Goal: Transaction & Acquisition: Purchase product/service

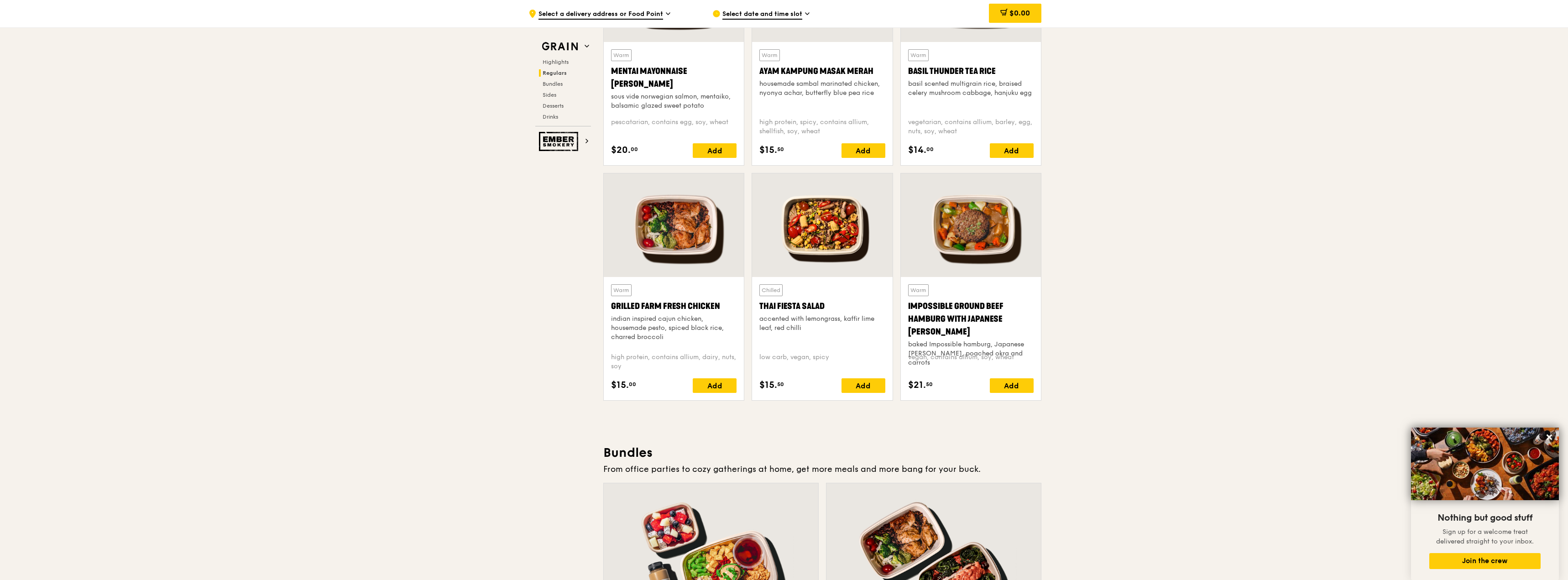
scroll to position [776, 0]
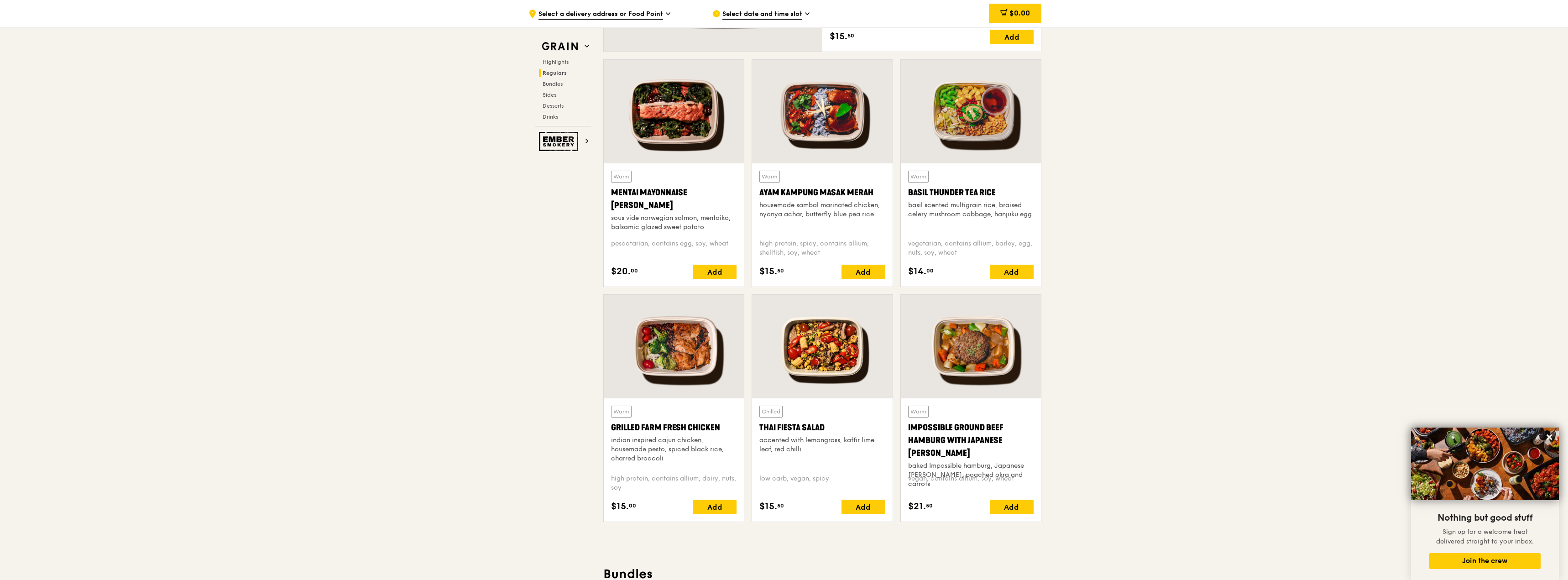
click at [633, 12] on span "Select a delivery address or Food Point" at bounding box center [601, 15] width 125 height 10
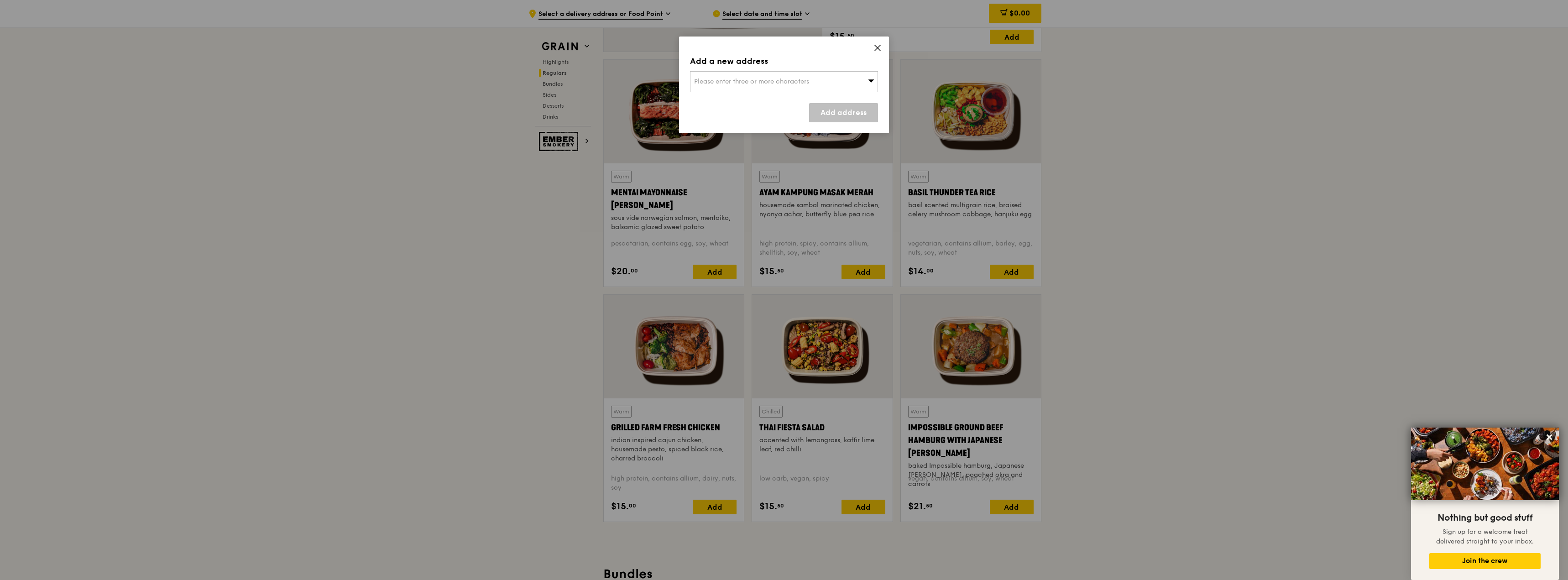
click at [736, 87] on div "Please enter three or more characters" at bounding box center [784, 82] width 188 height 21
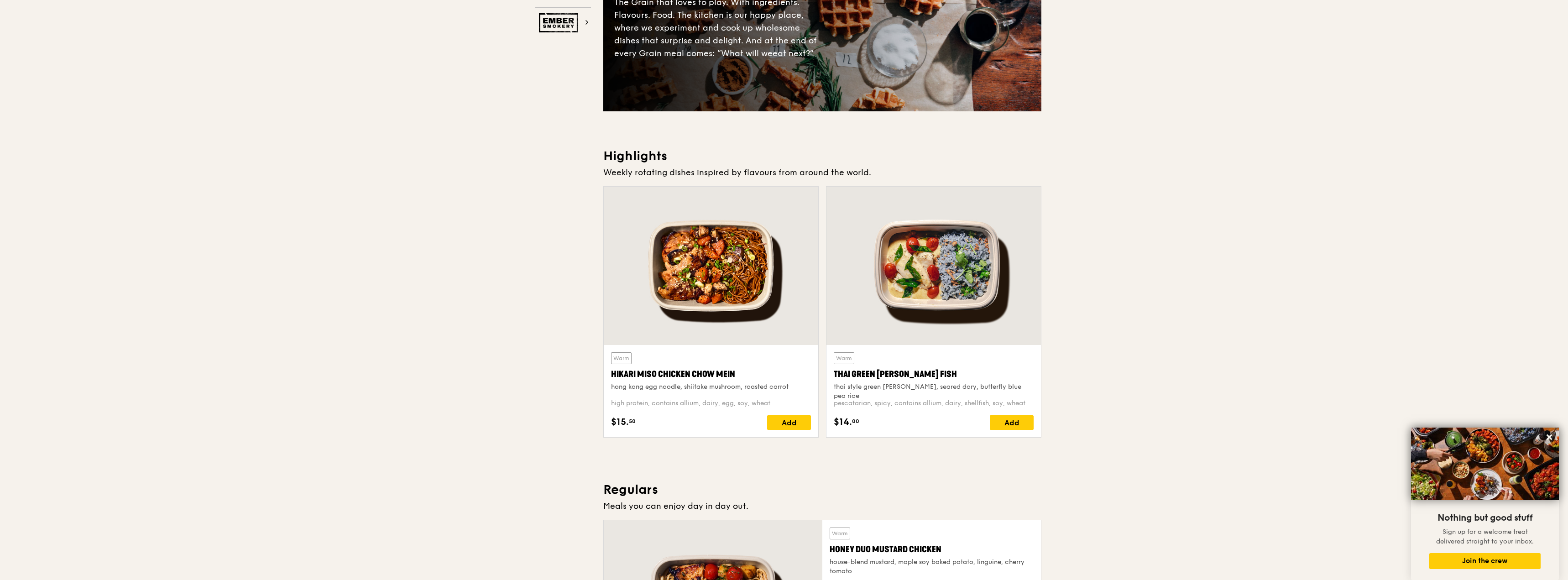
scroll to position [0, 0]
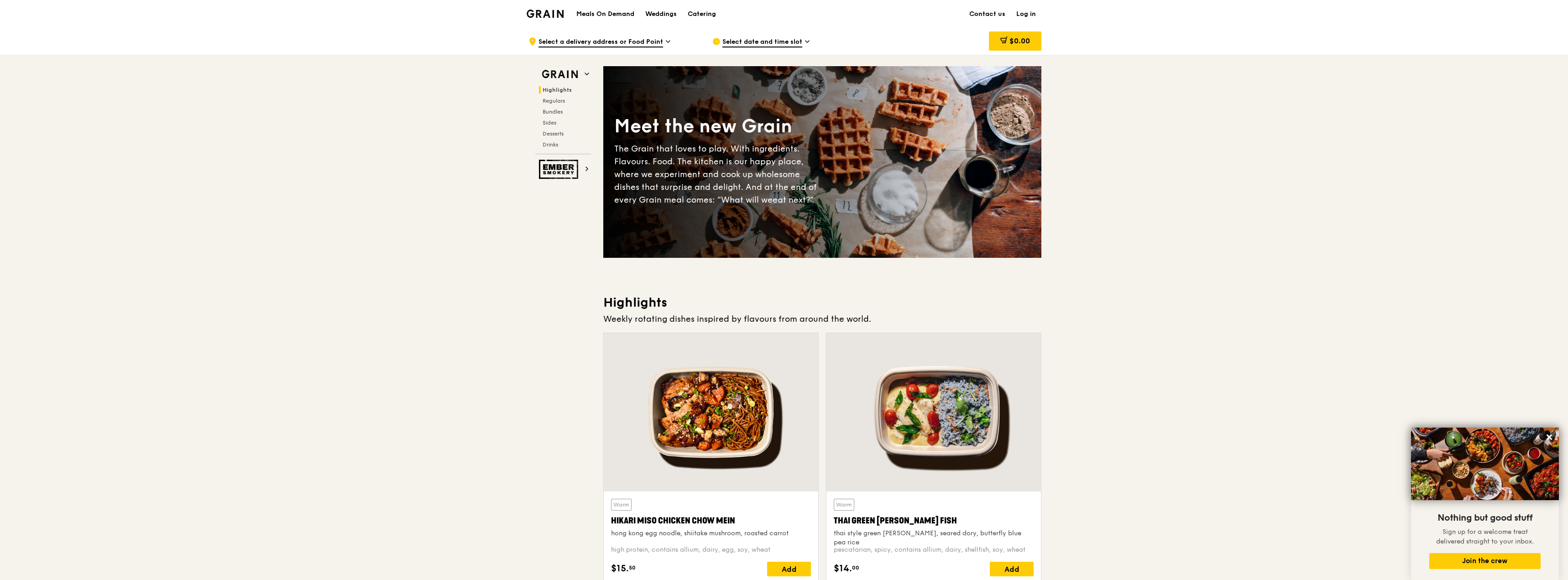
click at [1033, 12] on link "Log in" at bounding box center [1026, 14] width 30 height 27
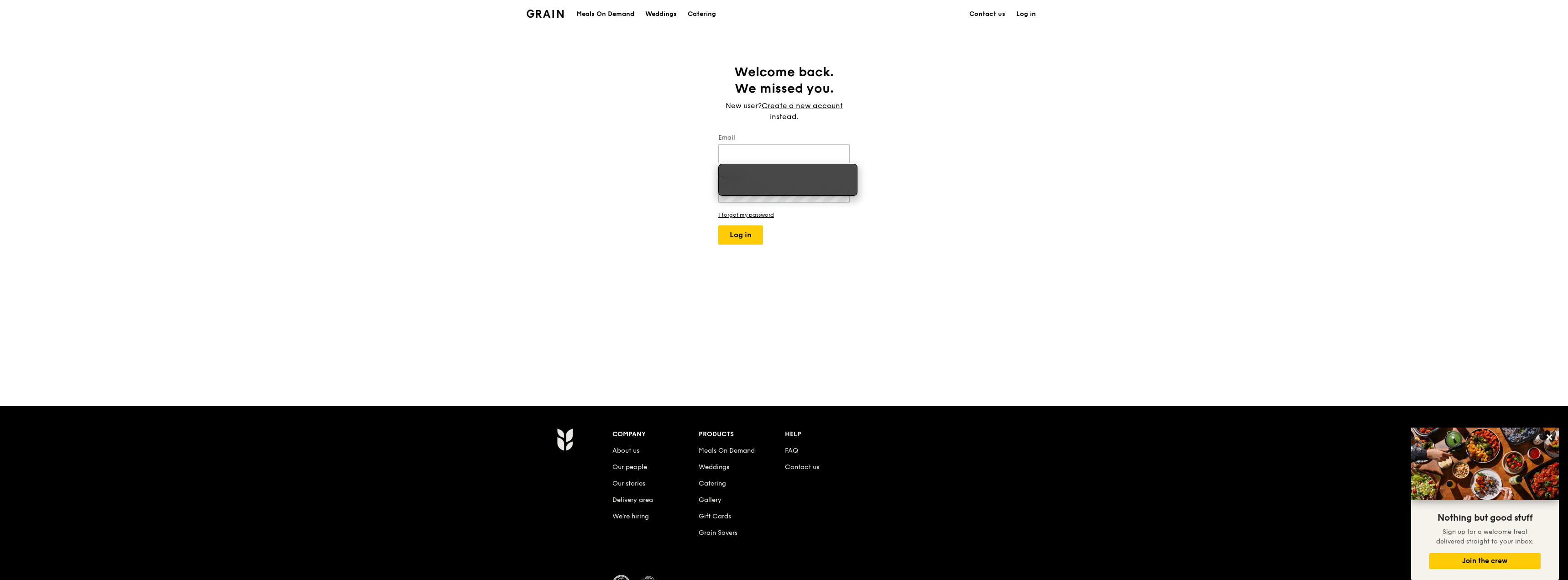
click at [948, 227] on div "Welcome back. We missed you. New user? Create a new account instead. Email Pass…" at bounding box center [784, 217] width 1568 height 306
click at [808, 100] on div "Welcome back. We missed you. New user? Create a new account instead. Email Pass…" at bounding box center [784, 154] width 146 height 181
click at [809, 102] on link "Create a new account" at bounding box center [802, 106] width 81 height 11
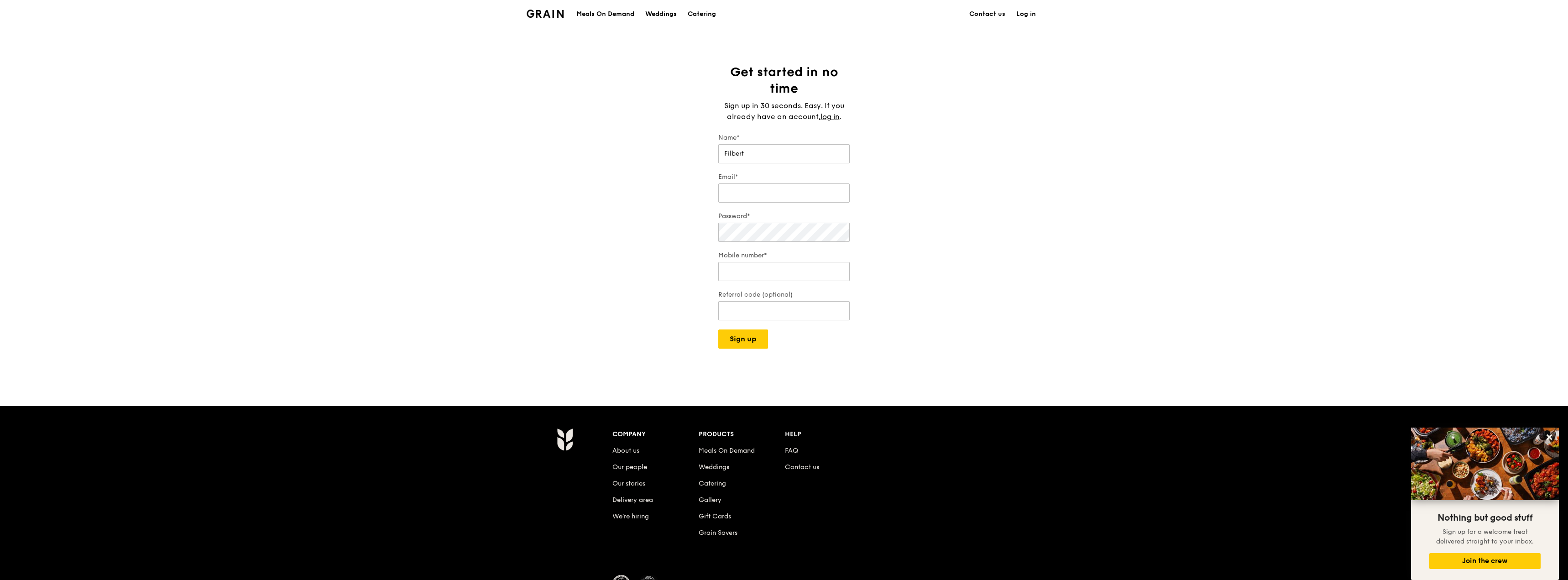
click at [797, 141] on label "Name*" at bounding box center [784, 138] width 131 height 9
click at [797, 144] on input "Filbert" at bounding box center [784, 153] width 131 height 19
type input "[PERSON_NAME]"
click at [789, 196] on input "Email*" at bounding box center [784, 192] width 131 height 19
type input "[EMAIL_ADDRESS][DOMAIN_NAME]"
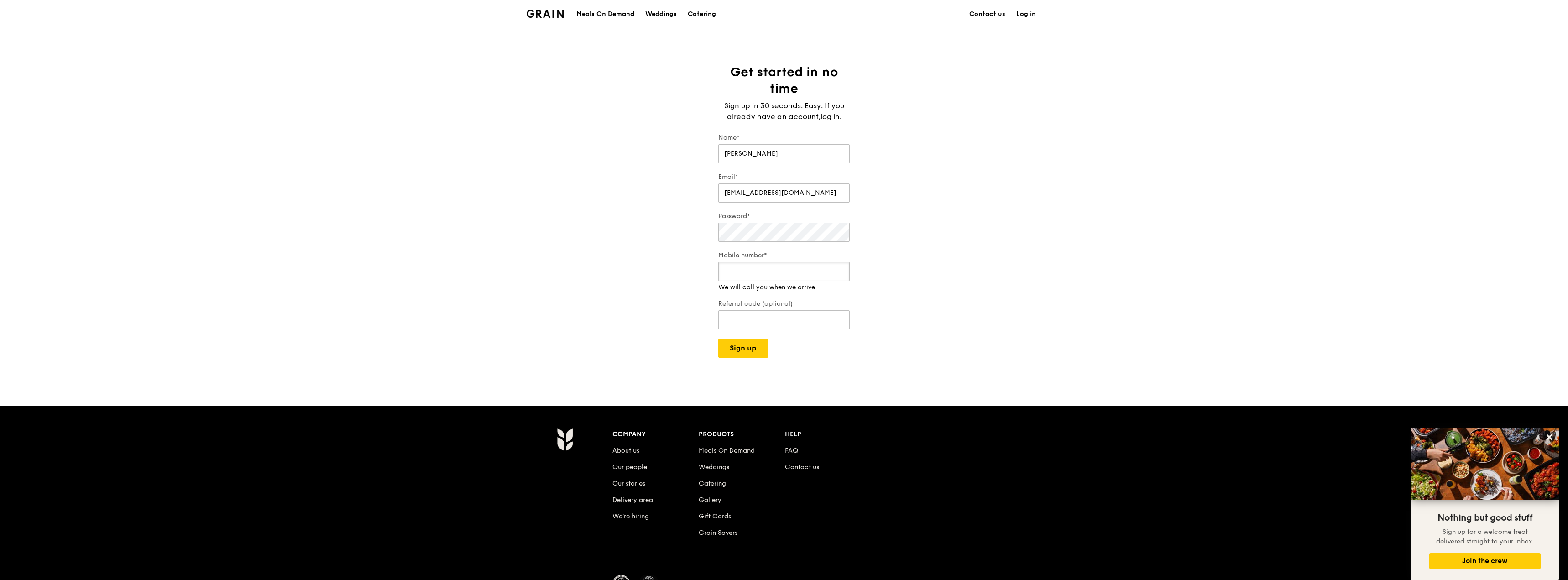
click at [774, 264] on input "Mobile number*" at bounding box center [784, 271] width 131 height 19
click at [842, 272] on input "88913555" at bounding box center [784, 271] width 131 height 19
type input "88913556"
click at [779, 313] on input "Referral code (optional)" at bounding box center [784, 310] width 131 height 19
click at [754, 351] on div "Get started in no time Sign up in 30 seconds. Easy. If you already have an acco…" at bounding box center [784, 217] width 1568 height 306
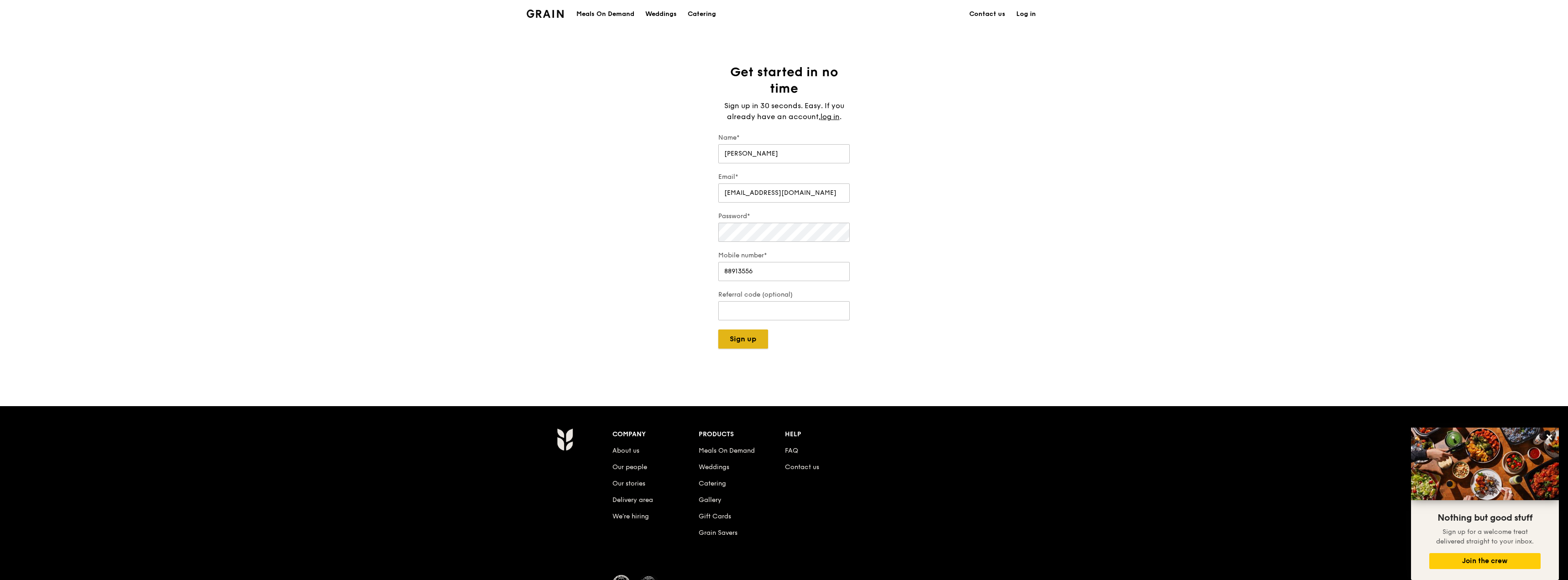
click at [751, 339] on button "Sign up" at bounding box center [743, 338] width 50 height 19
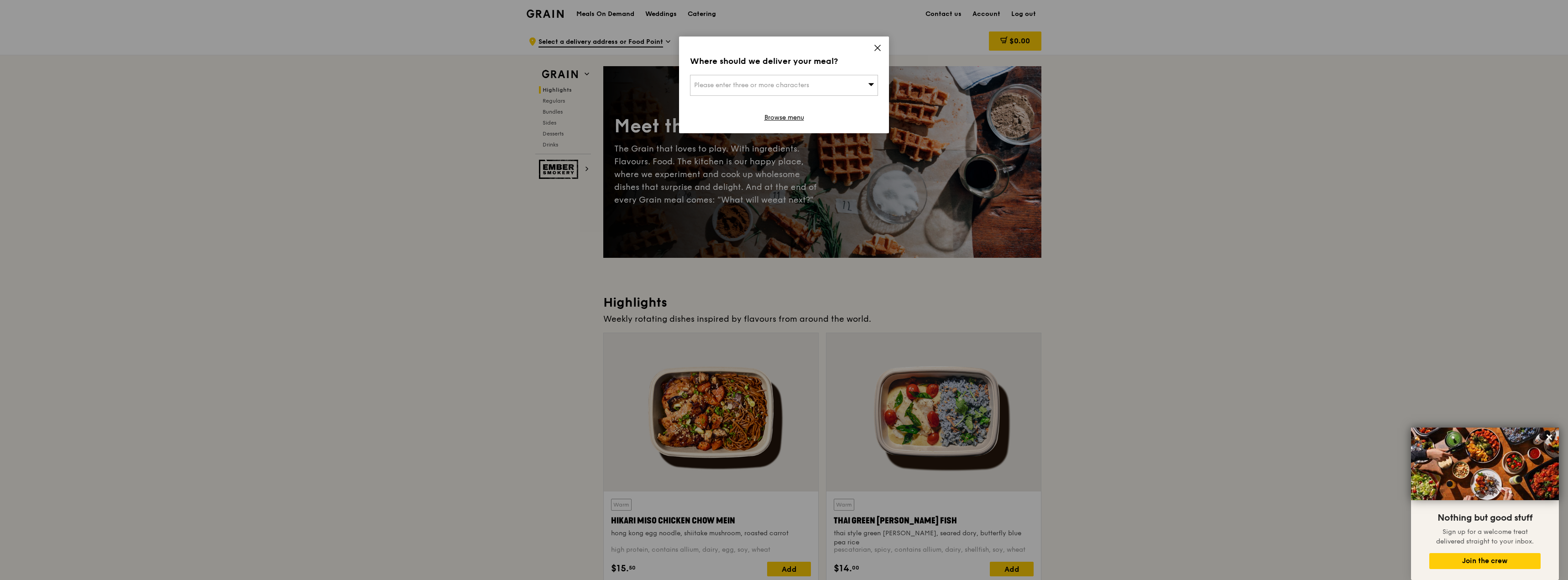
click at [834, 81] on div "Please enter three or more characters" at bounding box center [784, 85] width 188 height 21
type input "544993"
click at [774, 107] on div "69 Compassvale Bow" at bounding box center [761, 103] width 135 height 9
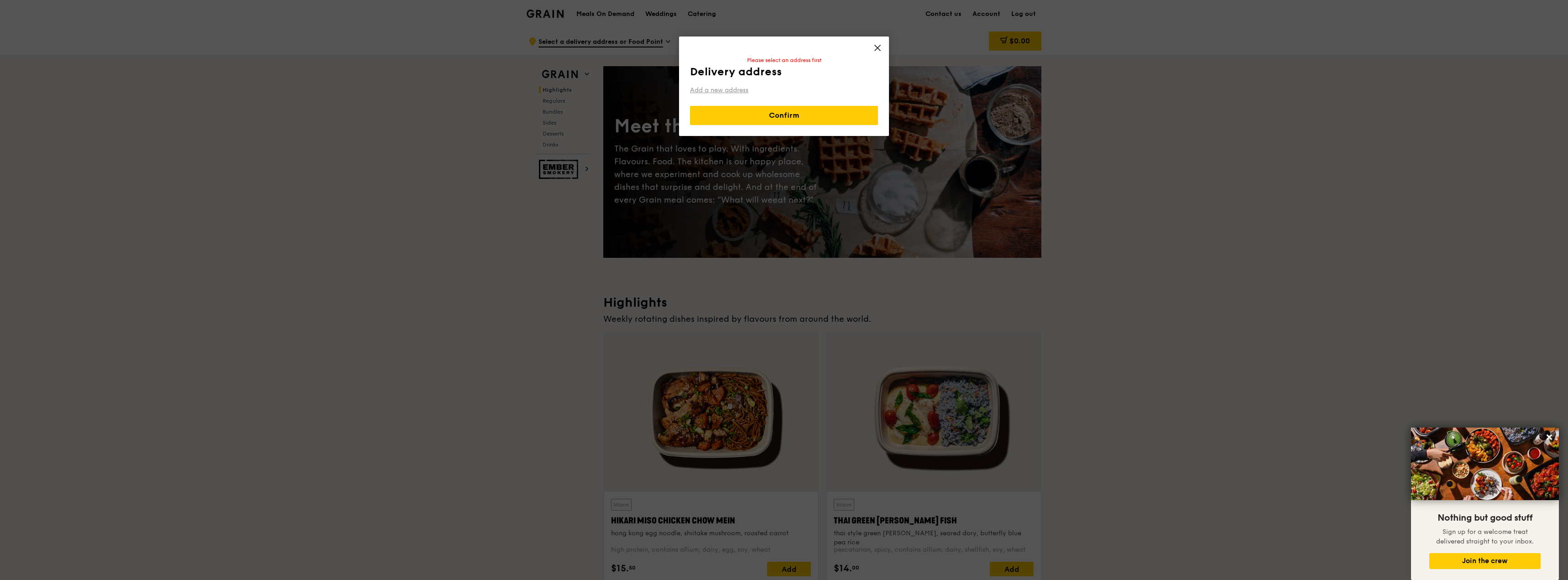
click at [721, 86] on link "Add a new address" at bounding box center [784, 90] width 188 height 9
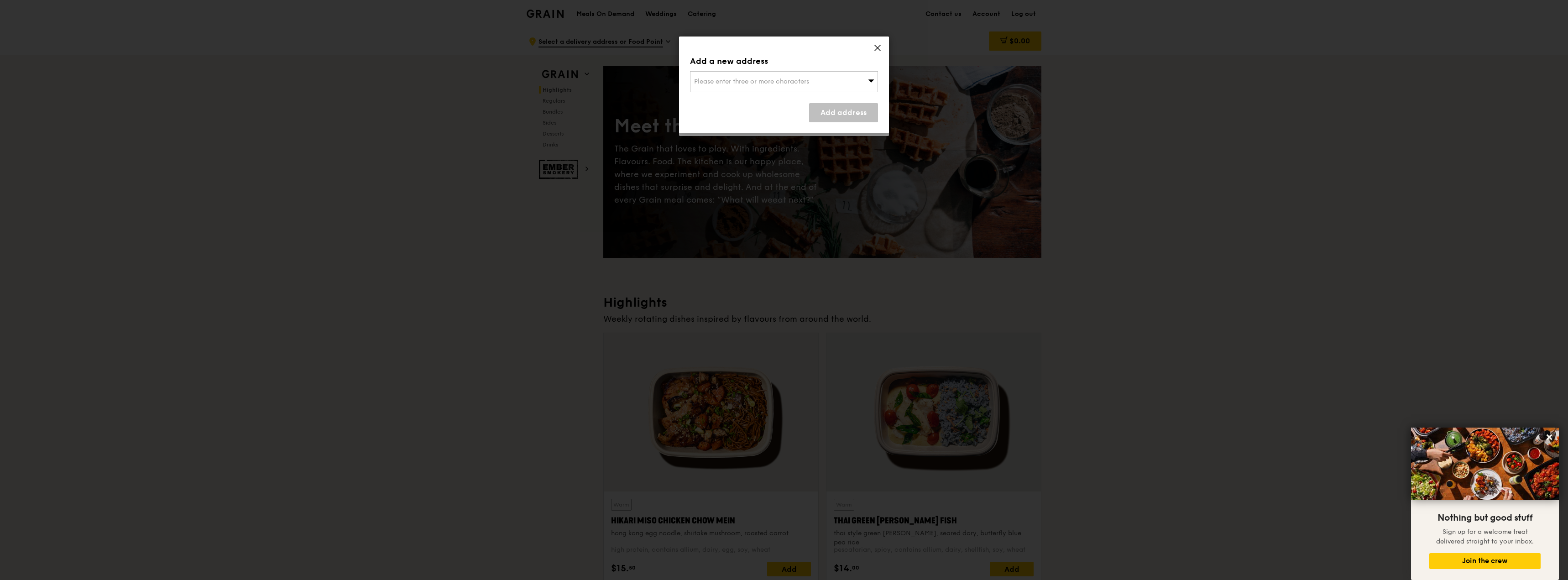
click at [766, 77] on div "Please enter three or more characters" at bounding box center [784, 82] width 188 height 21
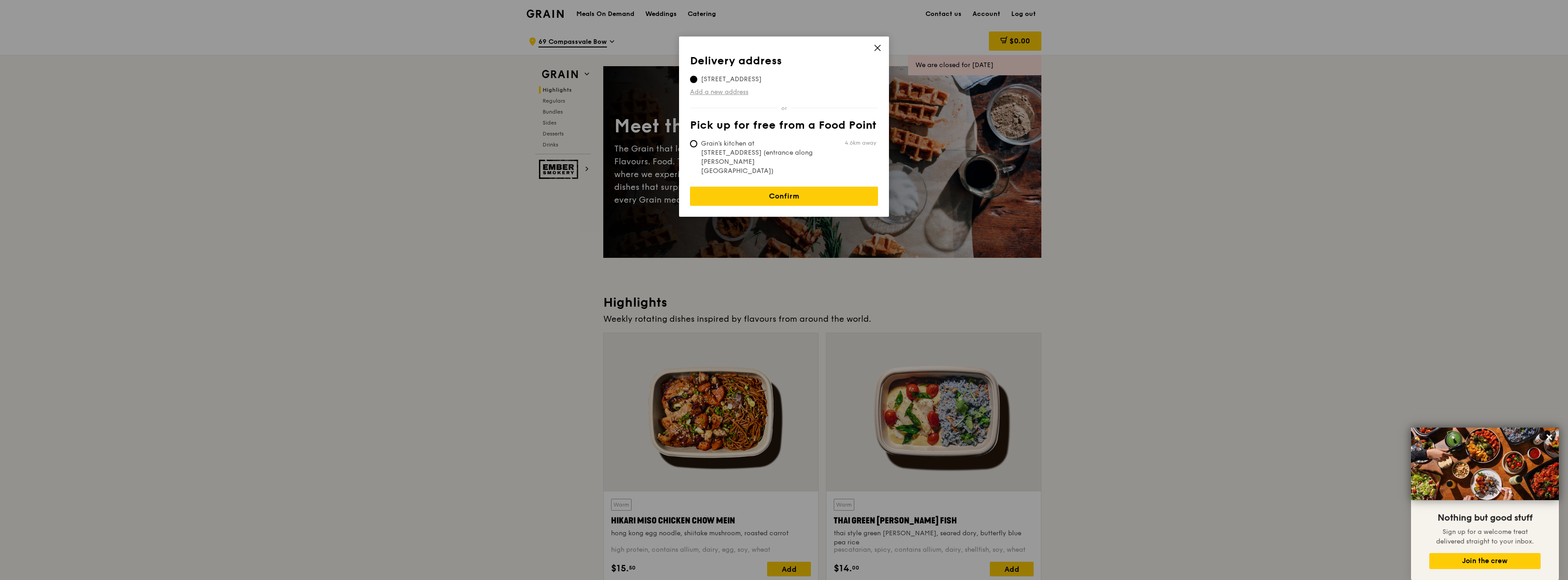
click at [703, 88] on link "Add a new address" at bounding box center [784, 92] width 188 height 9
click at [725, 93] on link "Add a new address" at bounding box center [784, 92] width 188 height 9
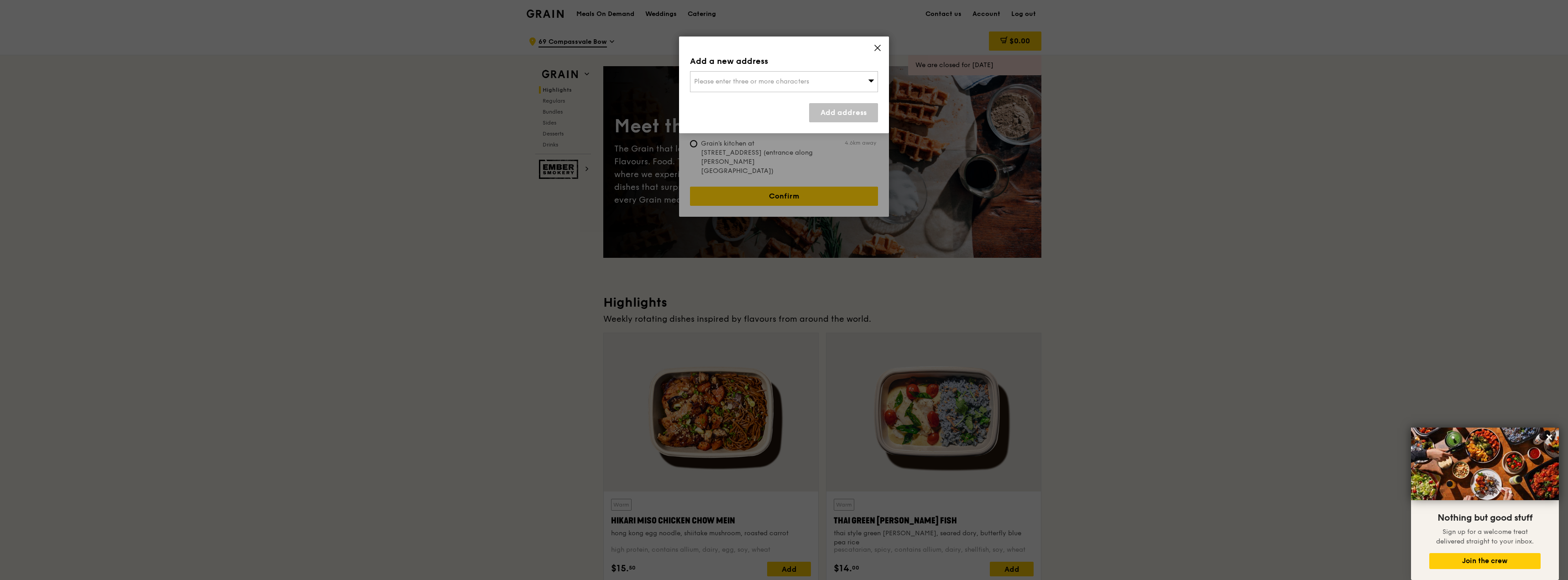
click at [789, 84] on span "Please enter three or more characters" at bounding box center [751, 81] width 115 height 8
click at [761, 83] on input "search" at bounding box center [783, 82] width 187 height 20
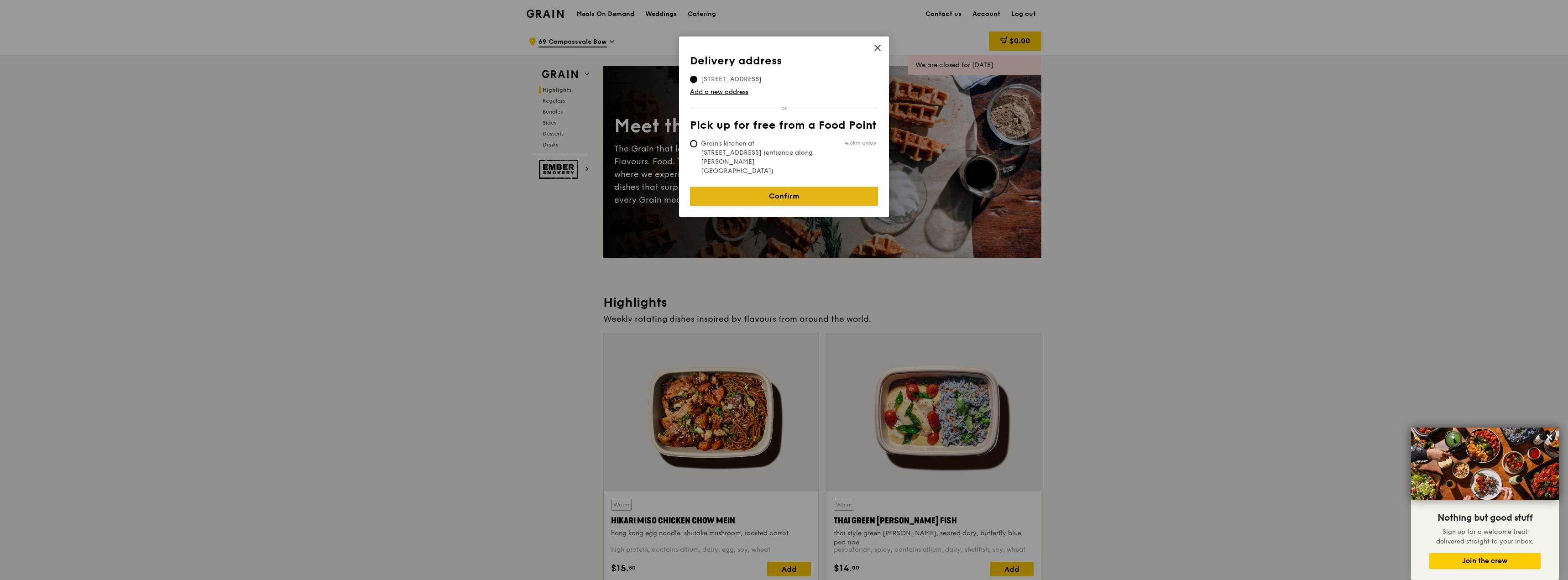
click at [772, 187] on link "Confirm" at bounding box center [784, 196] width 188 height 19
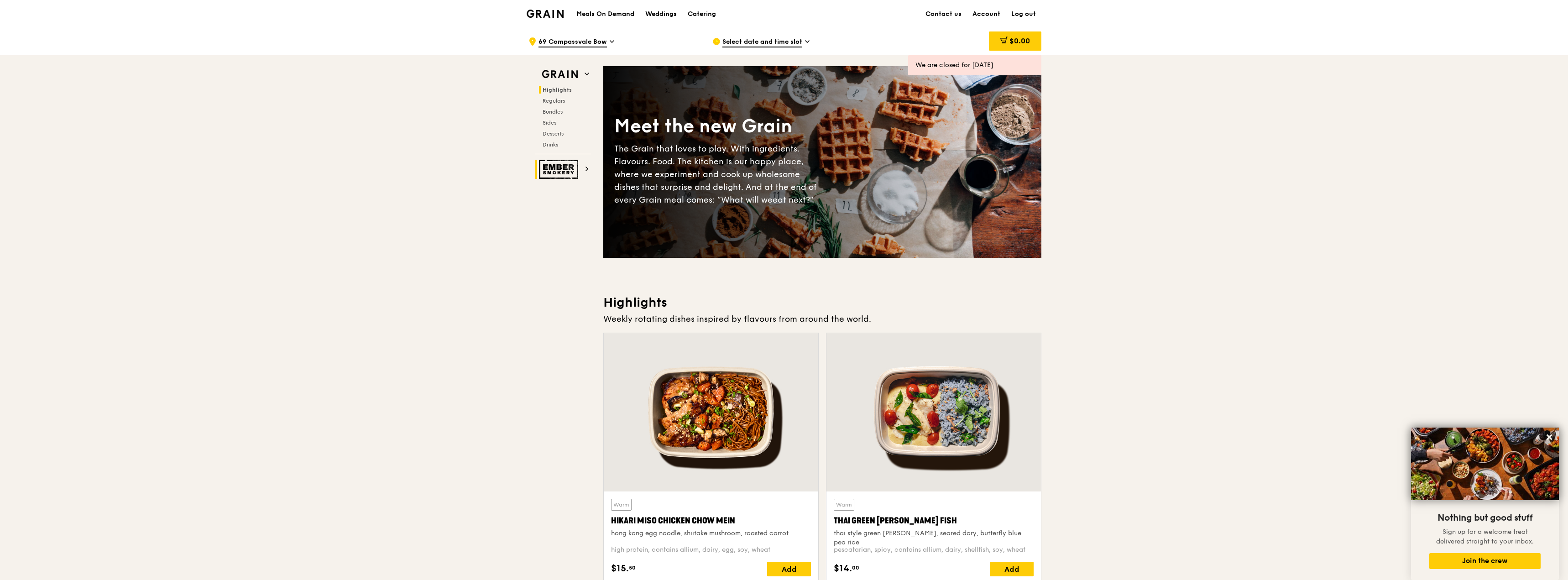
click at [559, 169] on img at bounding box center [559, 169] width 42 height 19
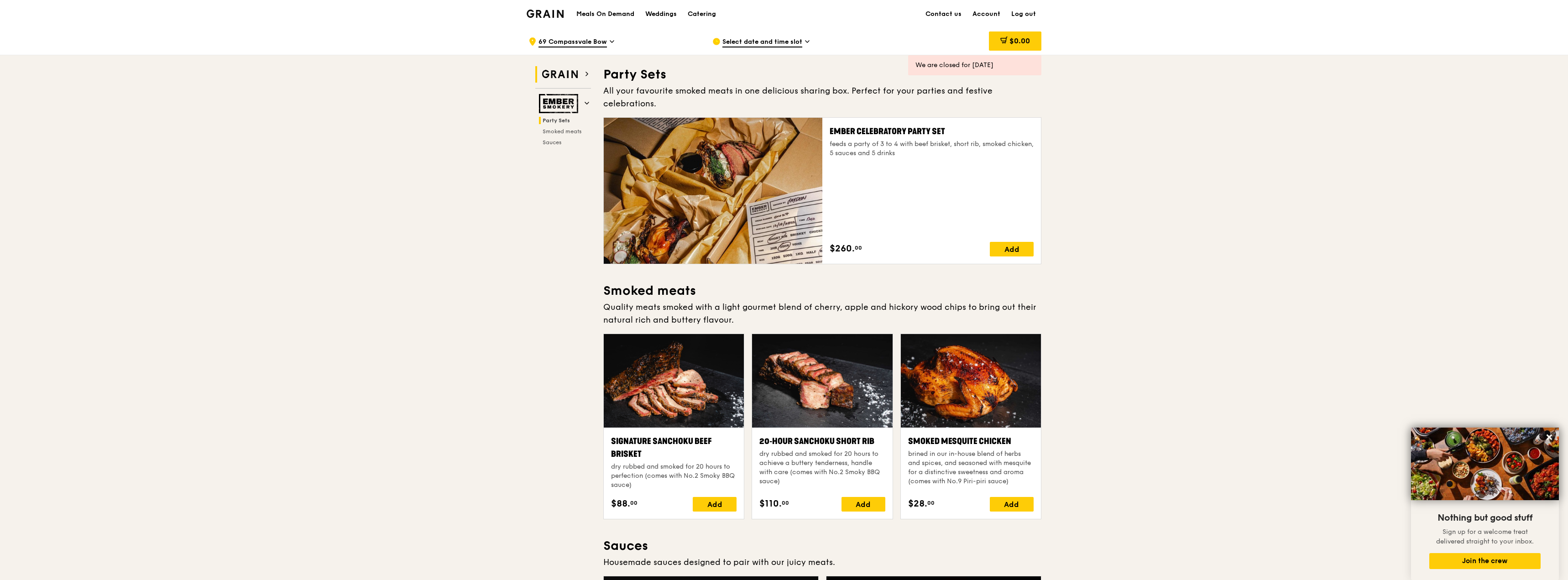
click at [562, 72] on img at bounding box center [559, 74] width 42 height 16
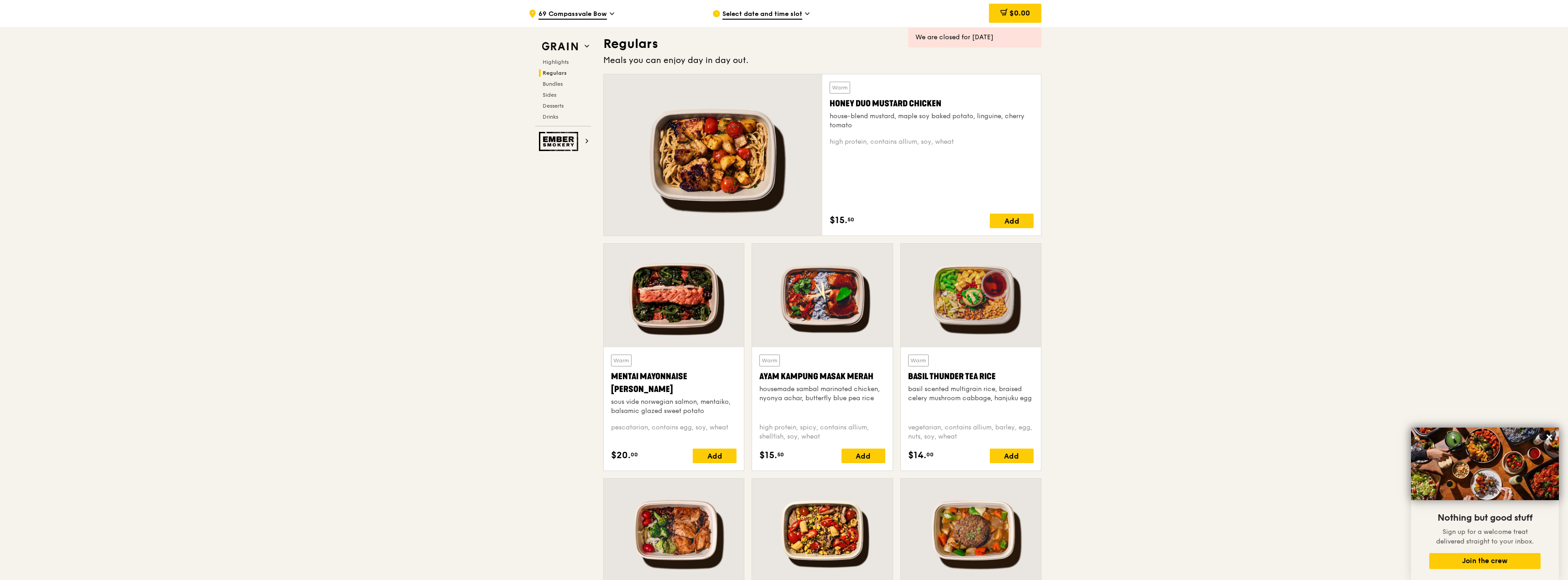
scroll to position [623, 0]
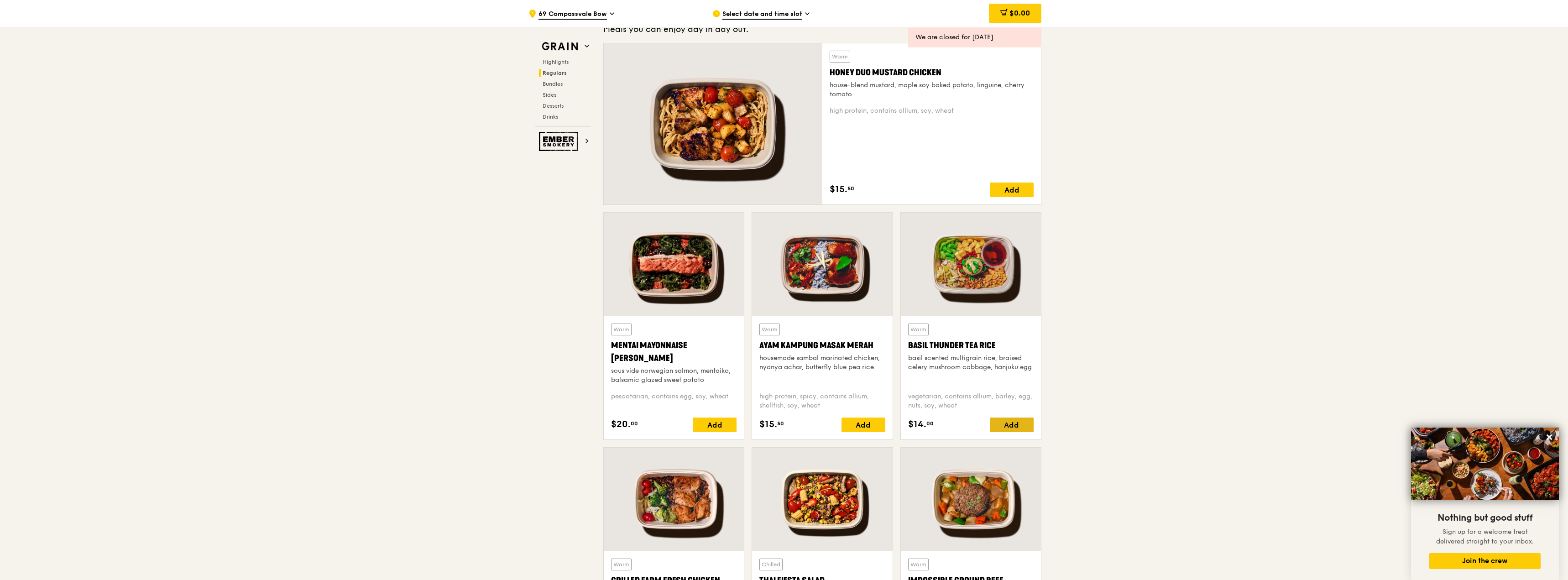
click at [1008, 426] on div "Add" at bounding box center [1012, 425] width 44 height 15
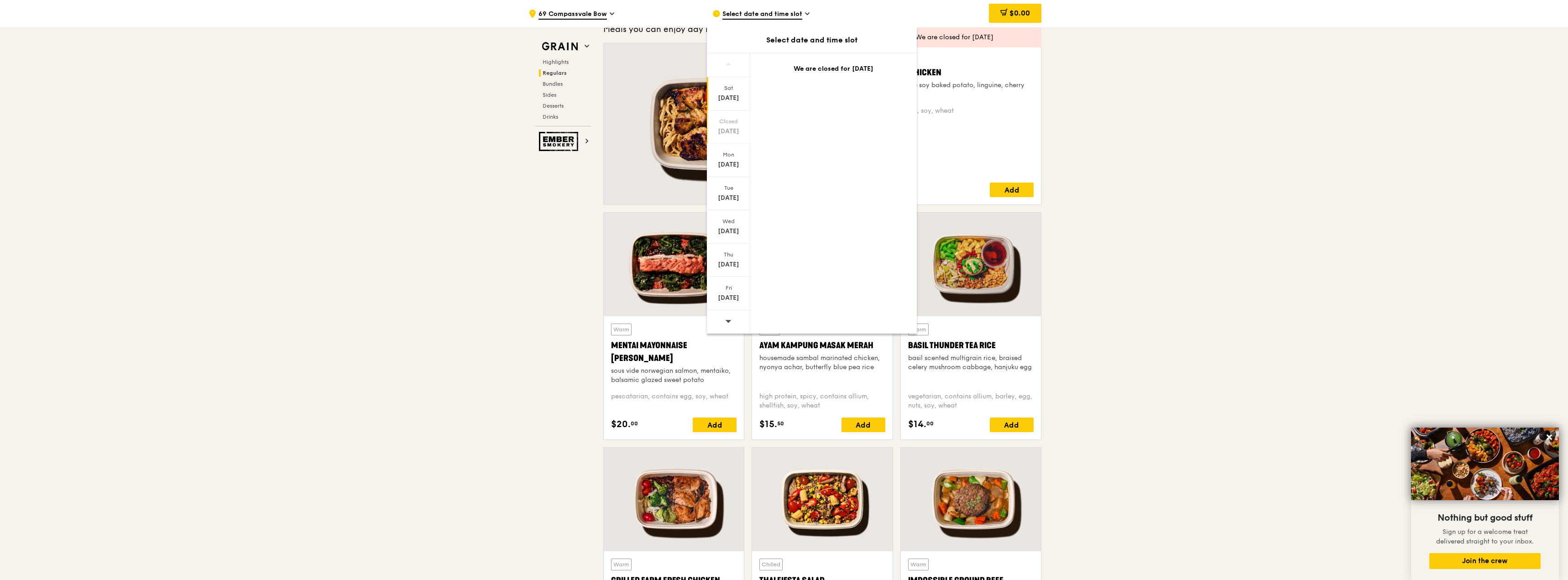
click at [718, 123] on div "Closed" at bounding box center [729, 121] width 41 height 7
click at [723, 121] on div "Closed" at bounding box center [729, 121] width 41 height 7
